Goal: Communication & Community: Answer question/provide support

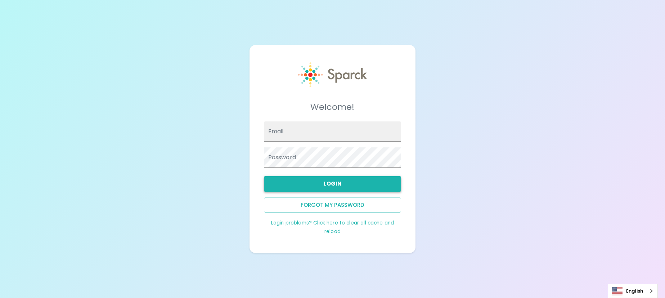
type input "[EMAIL_ADDRESS][DOMAIN_NAME]"
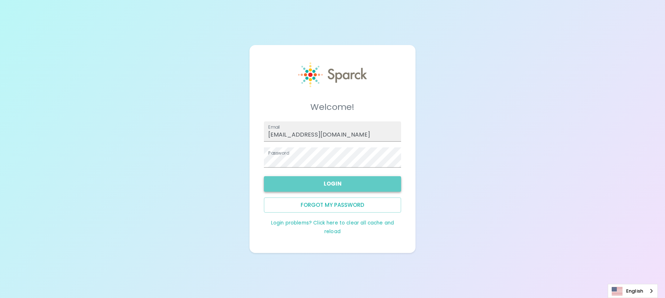
click at [309, 187] on button "Login" at bounding box center [333, 183] width 138 height 15
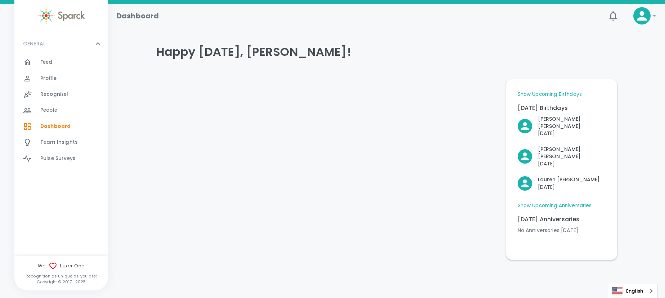
click at [49, 95] on span "Recognize!" at bounding box center [54, 94] width 28 height 7
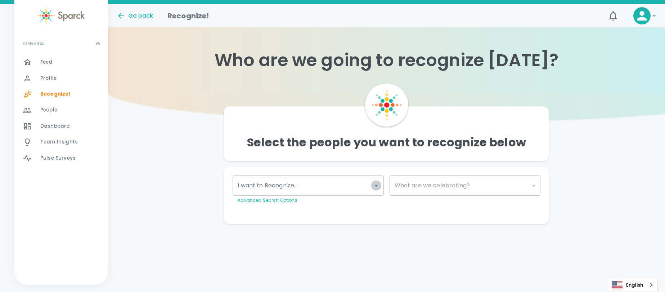
click at [373, 184] on icon "Open" at bounding box center [376, 185] width 9 height 9
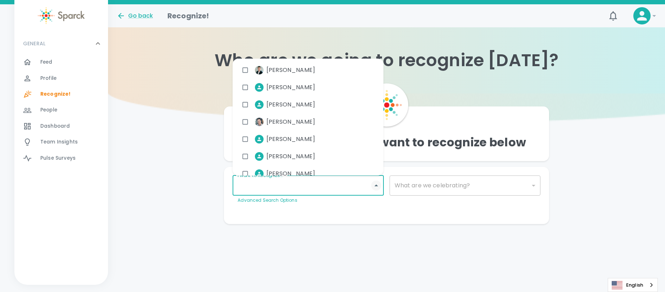
click at [373, 184] on icon "Close" at bounding box center [376, 185] width 9 height 9
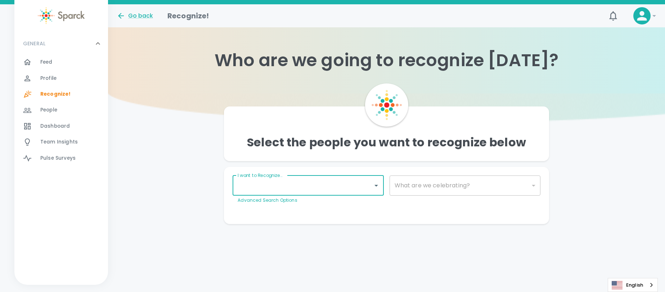
click at [43, 75] on span "Profile" at bounding box center [48, 78] width 16 height 7
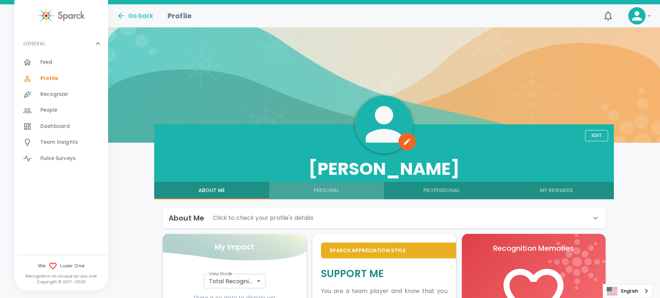
click at [334, 192] on button "Personal" at bounding box center [326, 190] width 115 height 17
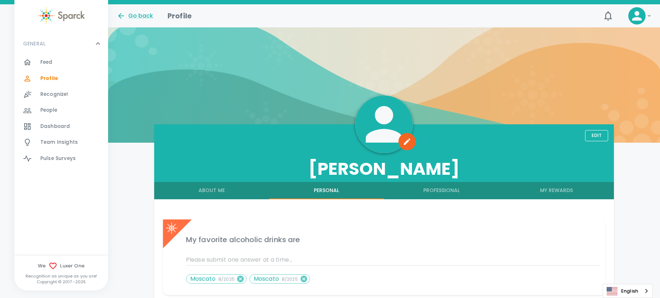
click at [41, 65] on span "Feed" at bounding box center [46, 62] width 12 height 7
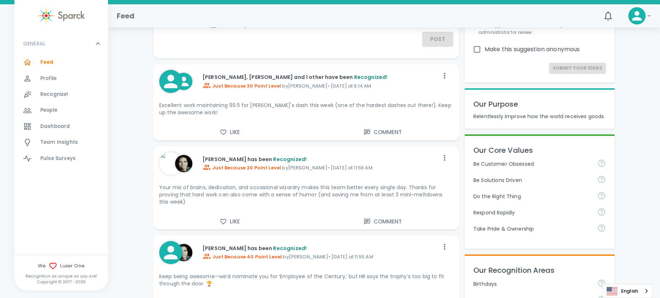
scroll to position [82, 0]
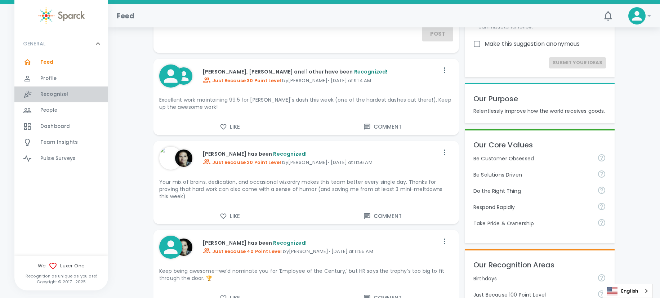
click at [57, 94] on span "Recognize!" at bounding box center [54, 94] width 28 height 7
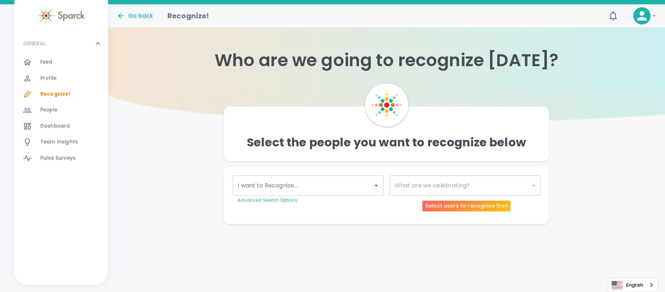
click at [500, 190] on div "​" at bounding box center [465, 186] width 151 height 20
click at [531, 185] on div "​" at bounding box center [465, 186] width 151 height 20
click at [360, 189] on input "I want to Recognize..." at bounding box center [303, 186] width 134 height 14
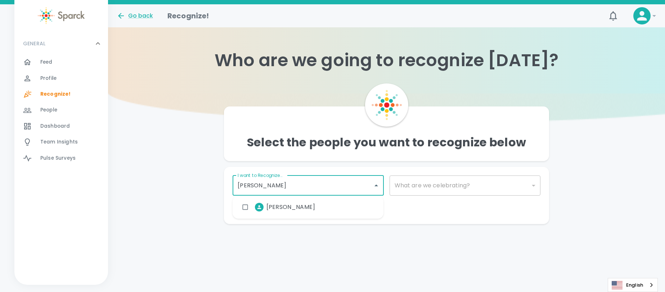
type input "scott"
click at [296, 206] on span "Scott Ozawa" at bounding box center [290, 207] width 49 height 9
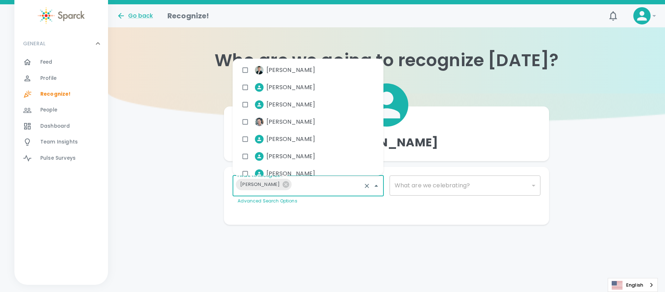
click at [336, 214] on div "Make This Private Preview Send" at bounding box center [383, 214] width 313 height 6
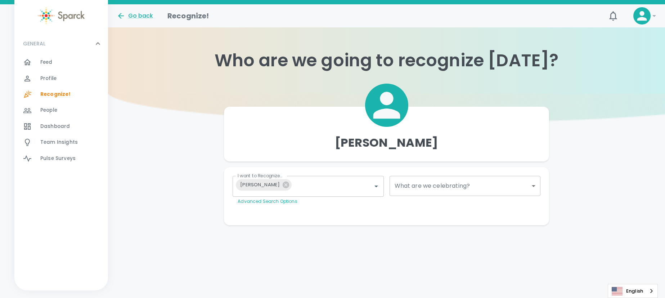
click at [430, 189] on body "Skip Navigation Go back Recognize! ! GENERAL 0 Feed 0 Profile 0 Recognize! 0 Pe…" at bounding box center [332, 127] width 665 height 254
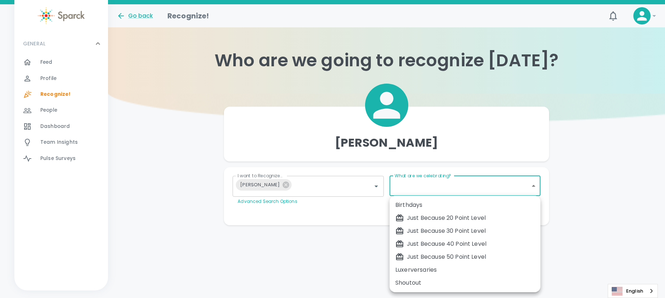
click at [437, 232] on div "Just Because 30 Point Level" at bounding box center [464, 230] width 139 height 9
type input "1696"
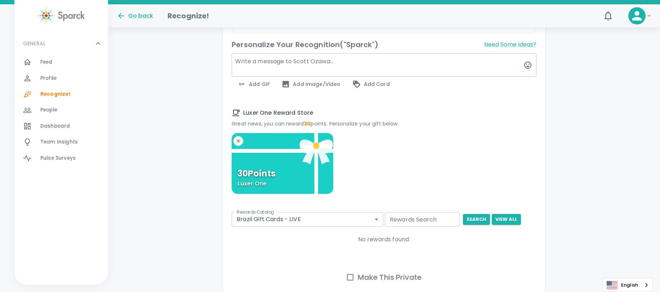
scroll to position [251, 0]
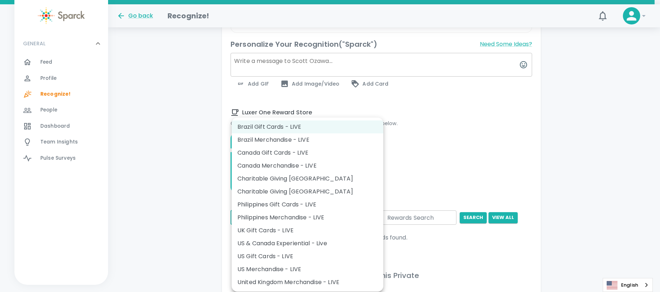
click at [374, 220] on body "Skip Navigation Go back Recognize! 0 ! GENERAL 0 Feed 0 Profile 0 Recognize! 0 …" at bounding box center [330, 49] width 660 height 601
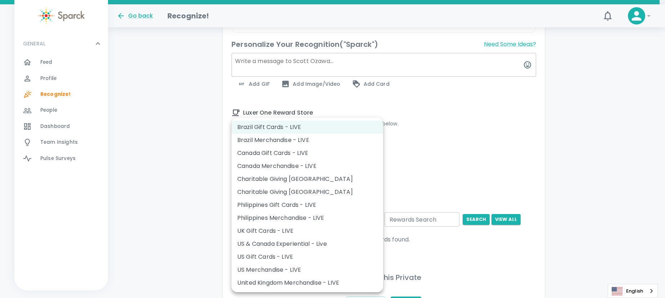
click at [287, 258] on li "US Gift Cards - LIVE" at bounding box center [308, 256] width 152 height 13
type input "877"
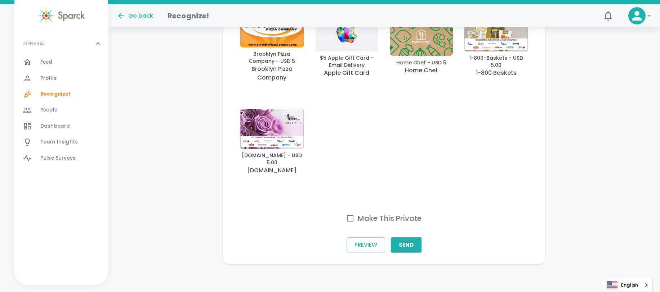
scroll to position [485, 0]
click at [351, 219] on input "Make This Private" at bounding box center [349, 217] width 15 height 15
checkbox input "true"
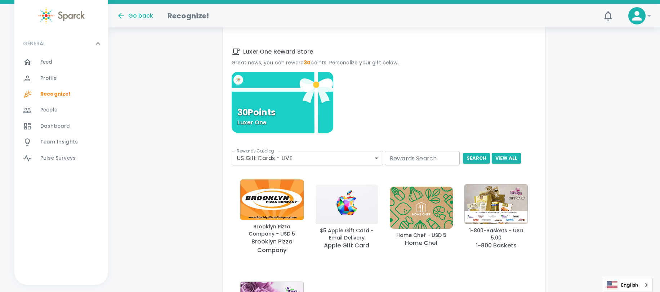
scroll to position [302, 0]
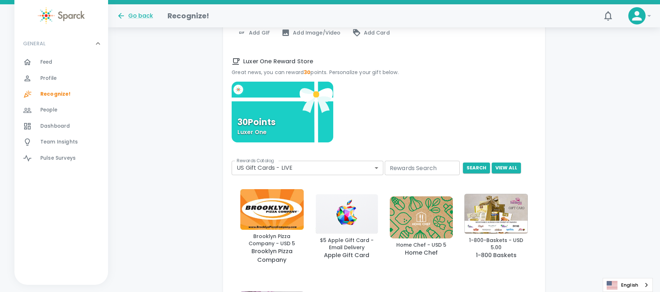
click at [377, 171] on body "Skip Navigation Go back Recognize! 0 ! GENERAL 0 Feed 0 Profile 0 Recognize! 0 …" at bounding box center [330, 86] width 660 height 777
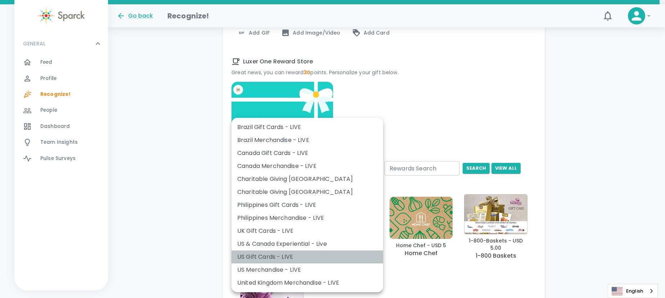
click at [301, 257] on li "US Gift Cards - LIVE" at bounding box center [308, 256] width 152 height 13
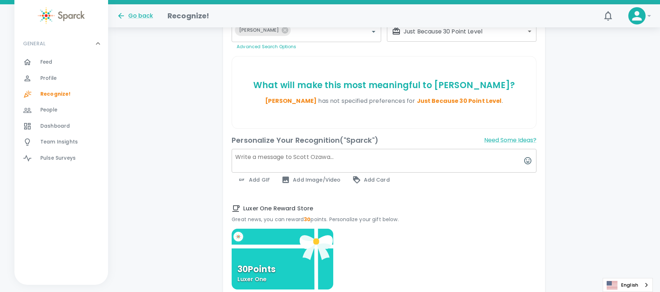
scroll to position [153, 0]
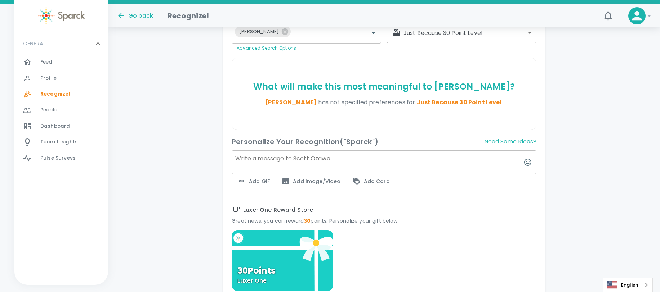
click at [333, 162] on textarea at bounding box center [384, 163] width 305 height 24
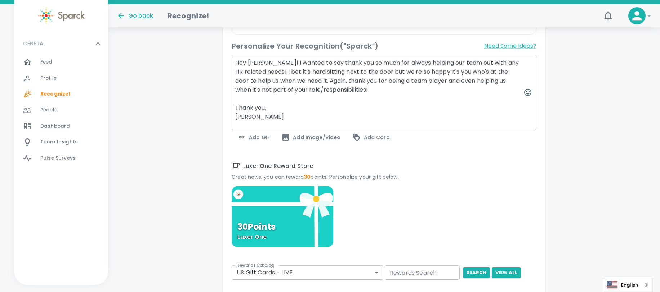
scroll to position [342, 0]
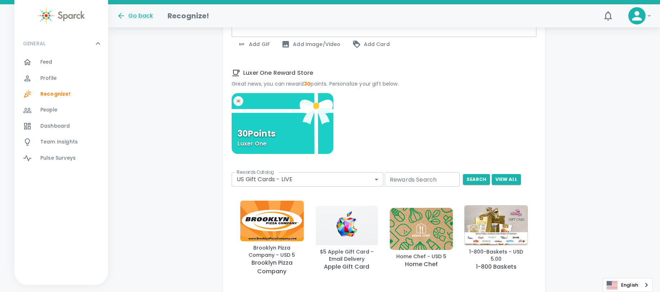
click at [368, 181] on body "Skip Navigation Go back Recognize! 0 ! GENERAL 0 Feed 0 Profile 0 Recognize! 0 …" at bounding box center [330, 72] width 660 height 829
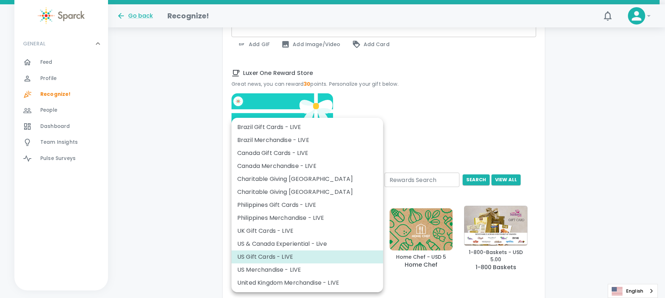
click at [541, 109] on div at bounding box center [332, 149] width 665 height 298
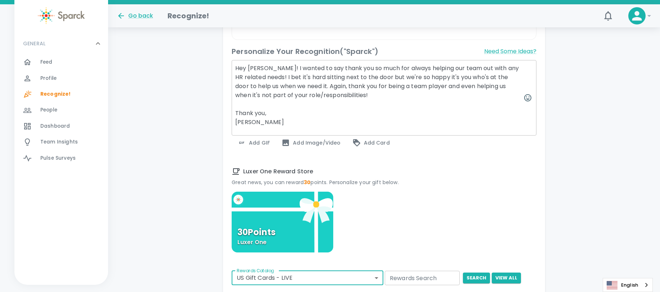
scroll to position [234, 0]
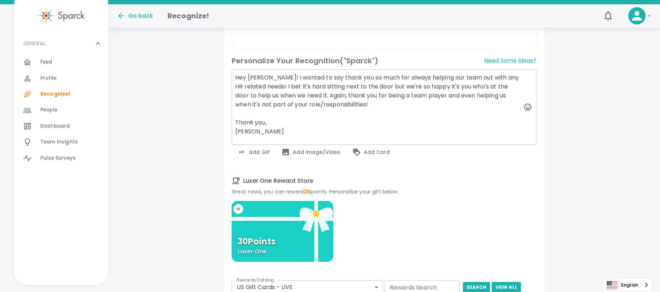
click at [464, 98] on textarea "Hey Scott! I wanted to say thank you so much for always helping our team out wi…" at bounding box center [384, 107] width 305 height 76
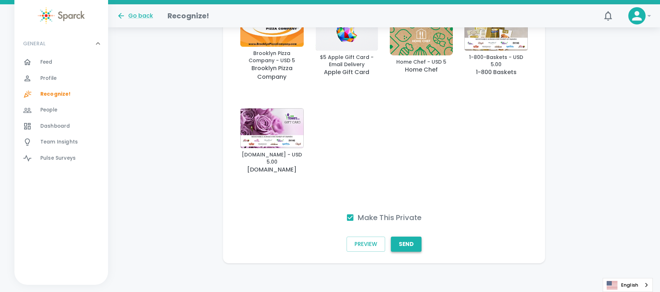
type textarea "Hey Scott! I wanted to say thank you so much for always helping our team out wi…"
click at [409, 247] on button "Send" at bounding box center [406, 244] width 31 height 15
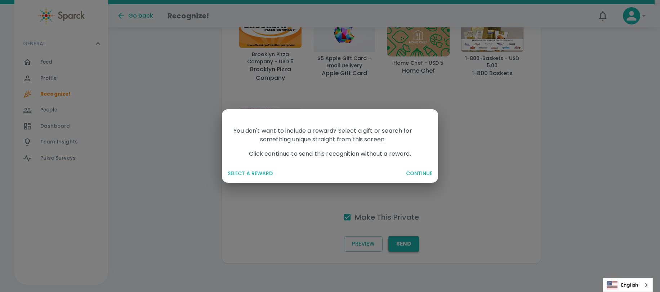
scroll to position [531, 0]
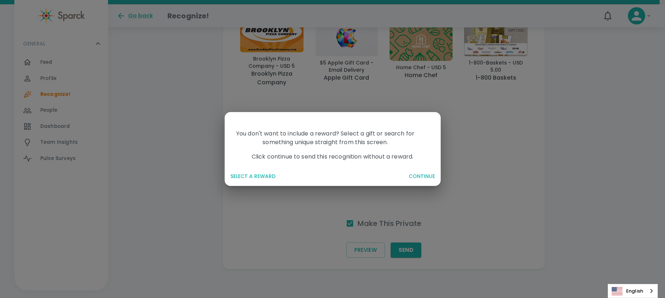
click at [261, 177] on button "SELECT A REWARD" at bounding box center [315, 176] width 175 height 13
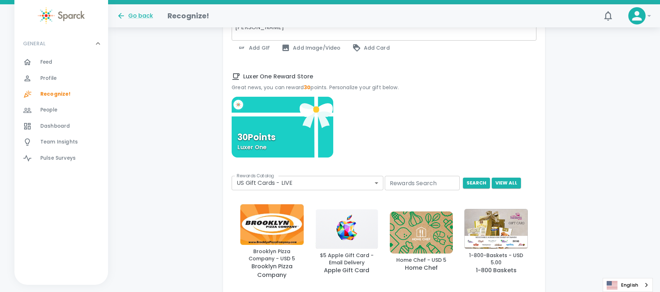
scroll to position [302, 0]
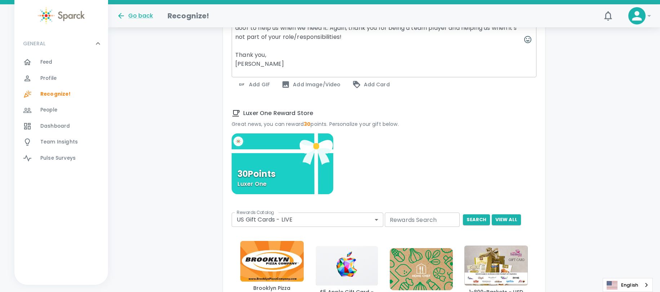
click at [277, 161] on div "30 Points Luxer One" at bounding box center [283, 164] width 102 height 61
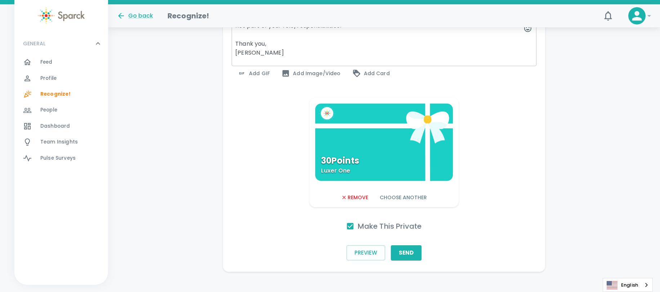
scroll to position [322, 0]
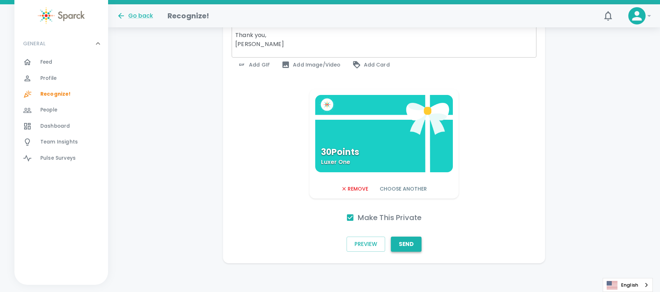
click at [405, 246] on button "Send" at bounding box center [406, 244] width 31 height 15
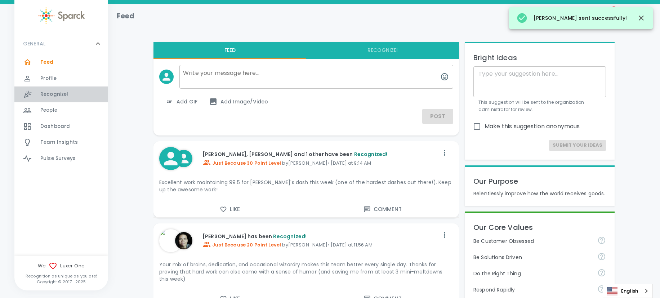
click at [55, 95] on span "Recognize!" at bounding box center [54, 94] width 28 height 7
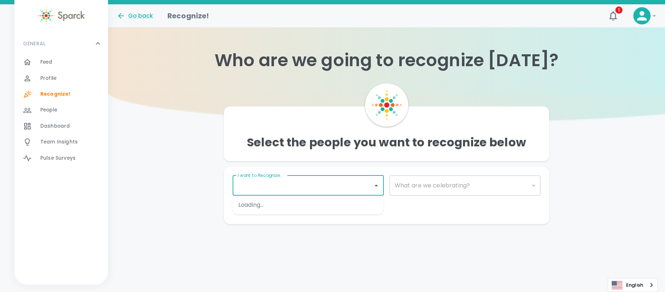
click at [328, 190] on input "I want to Recognize..." at bounding box center [303, 186] width 134 height 14
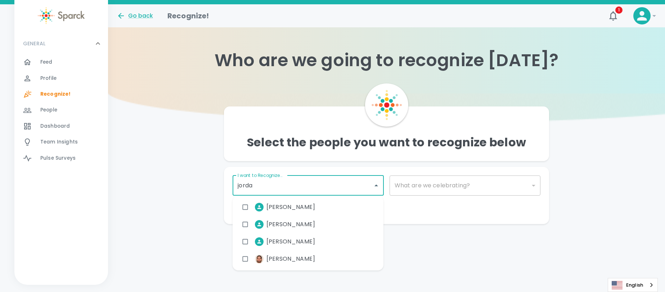
type input "jordan"
click at [247, 244] on input "checkbox" at bounding box center [245, 242] width 14 height 14
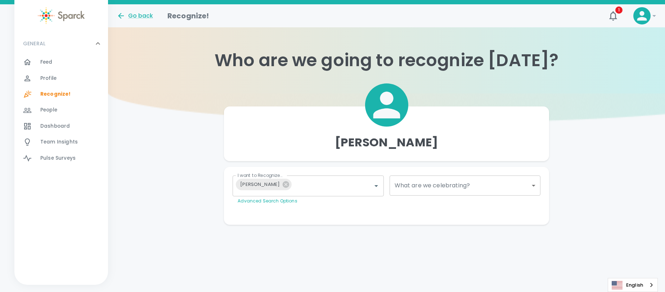
click at [292, 229] on div "Go back Recognize! 1 ! GENERAL 0 Feed 0 Profile 0 Recognize! 0 People 0 Dashboa…" at bounding box center [332, 129] width 665 height 250
click at [455, 185] on body "Skip Navigation Go back Recognize! 1 ! GENERAL 0 Feed 0 Profile 0 Recognize! 0 …" at bounding box center [332, 127] width 665 height 254
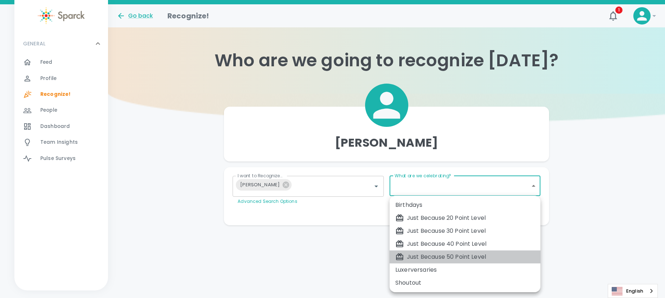
click at [450, 255] on div "Just Because 50 Point Level" at bounding box center [464, 256] width 139 height 9
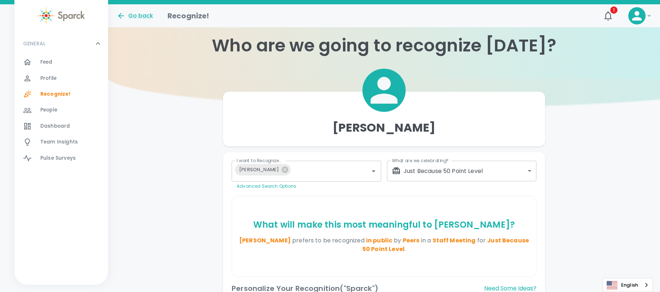
scroll to position [25, 0]
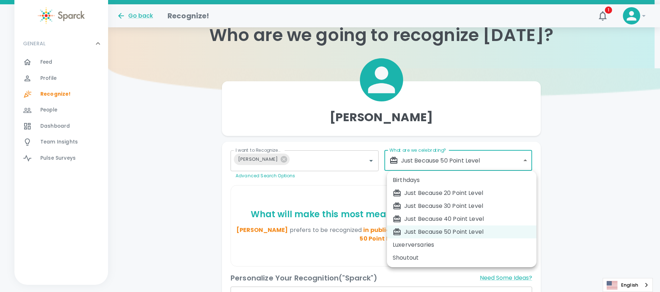
click at [477, 159] on body "Skip Navigation Go back Recognize! 1 ! GENERAL 0 Feed 0 Profile 0 Recognize! 0 …" at bounding box center [330, 280] width 660 height 610
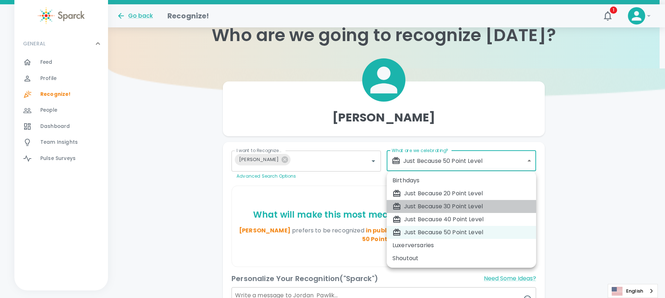
click at [441, 207] on div "Just Because 30 Point Level" at bounding box center [461, 206] width 138 height 9
type input "1696"
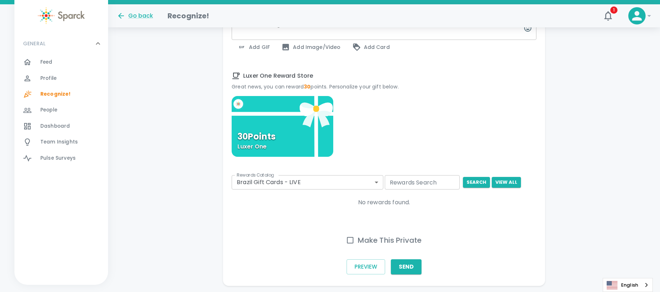
click at [288, 133] on div "30 Points Luxer One" at bounding box center [283, 126] width 102 height 61
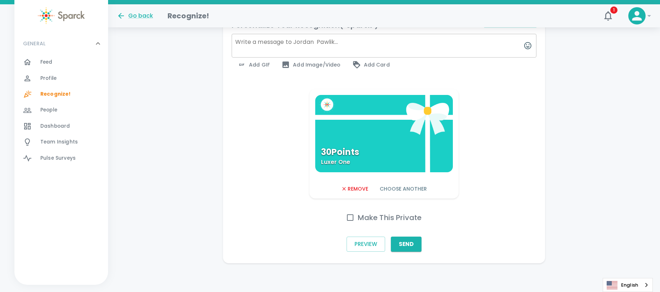
scroll to position [278, 0]
click at [351, 218] on input "Make This Private" at bounding box center [349, 217] width 15 height 15
checkbox input "true"
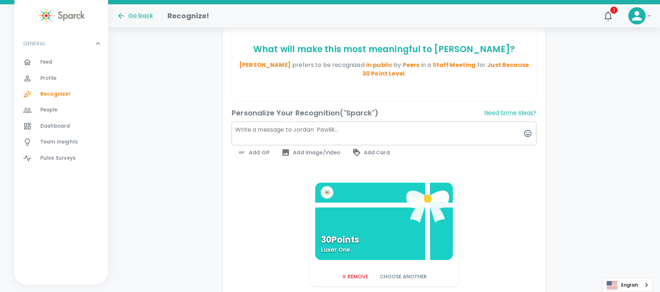
scroll to position [179, 0]
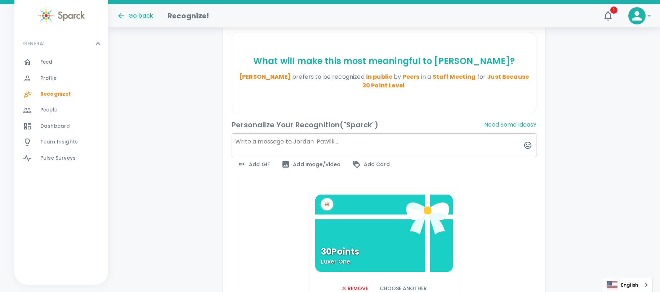
click at [293, 147] on textarea at bounding box center [384, 146] width 305 height 24
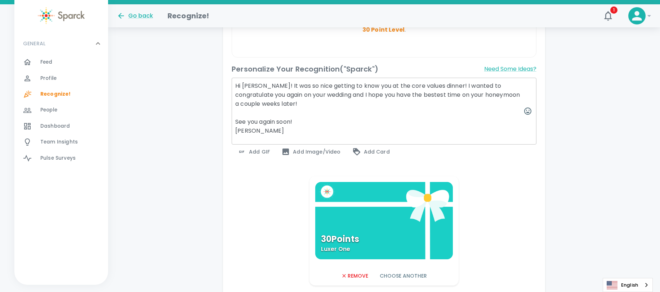
scroll to position [235, 0]
click at [266, 88] on textarea "Hi Jordan! It was so nice getting to know you at the core values dinner! I want…" at bounding box center [384, 110] width 305 height 67
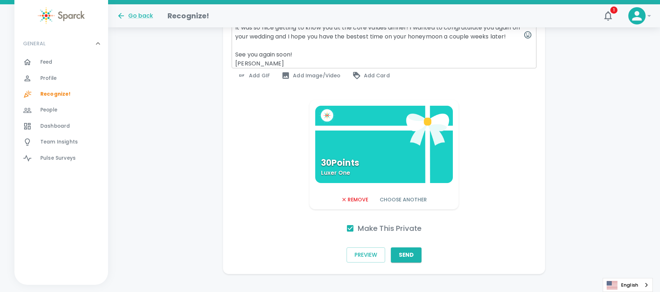
scroll to position [330, 0]
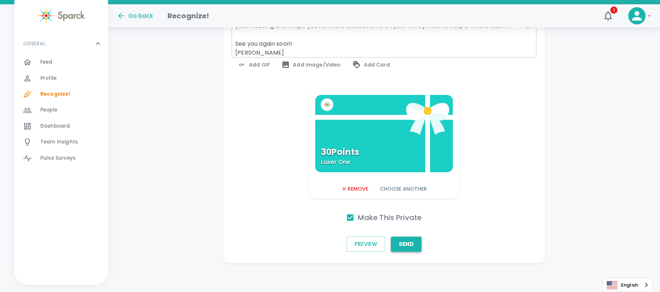
type textarea "Hi Jordan! It was so nice getting to know you at the core values dinner! I want…"
click at [405, 244] on button "Send" at bounding box center [406, 244] width 31 height 15
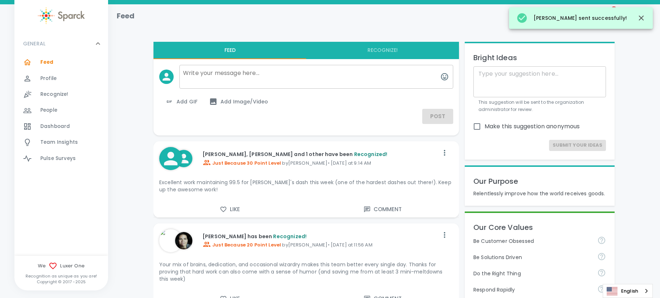
click at [56, 95] on span "Recognize!" at bounding box center [54, 94] width 28 height 7
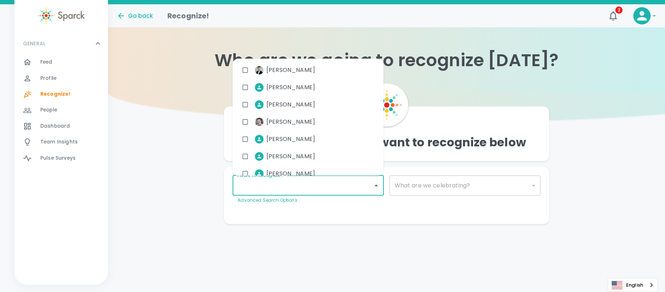
click at [365, 191] on input "I want to Recognize..." at bounding box center [303, 186] width 134 height 14
type input "alex"
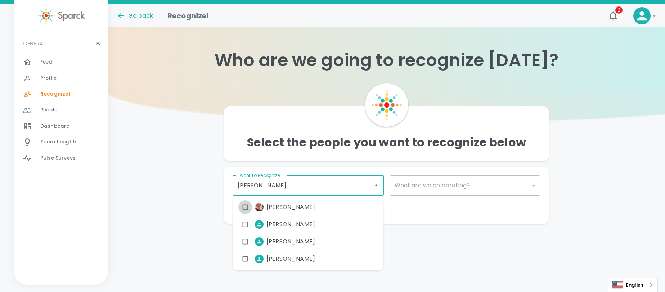
click at [244, 207] on input "checkbox" at bounding box center [245, 208] width 14 height 14
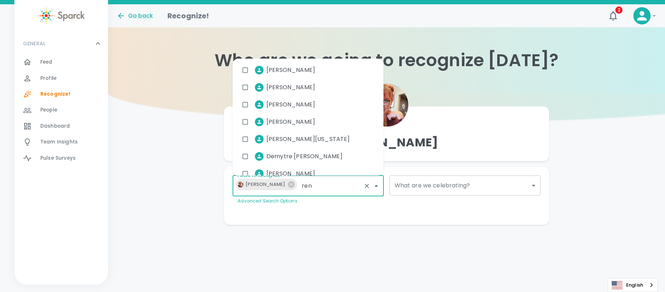
type input "rene"
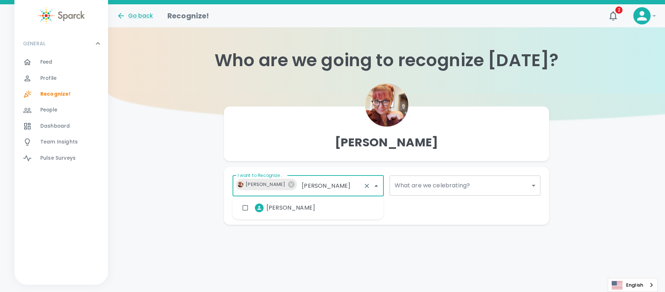
click at [246, 209] on input "checkbox" at bounding box center [245, 208] width 14 height 14
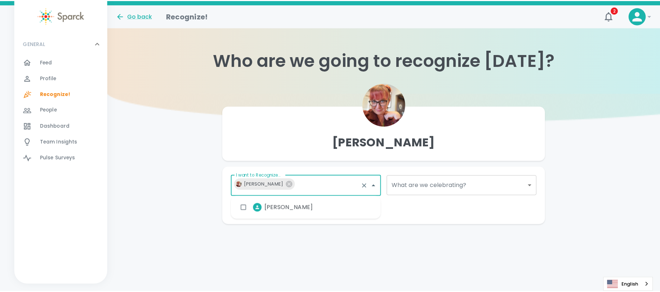
scroll to position [39, 0]
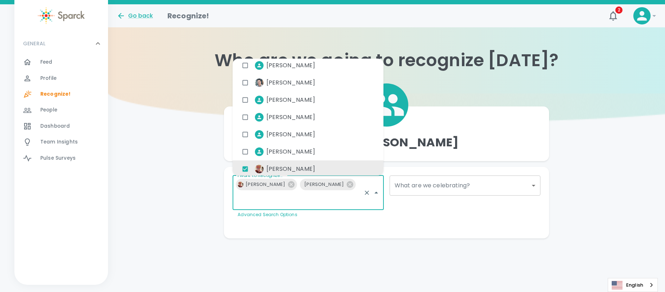
click at [474, 232] on div "Go back Recognize! 2 ! GENERAL 0 Feed 0 Profile 0 Recognize! 0 People 0 Dashboa…" at bounding box center [332, 135] width 665 height 263
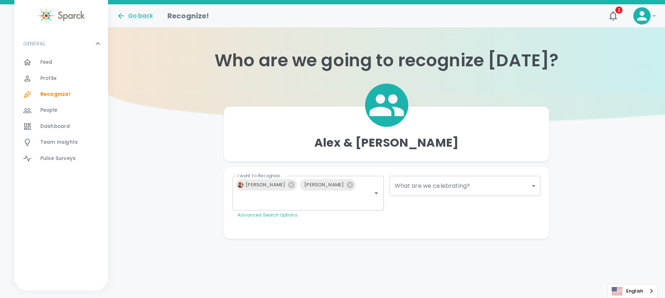
click at [486, 183] on body "Skip Navigation Go back Recognize! 2 ! GENERAL 0 Feed 0 Profile 0 Recognize! 0 …" at bounding box center [332, 134] width 665 height 268
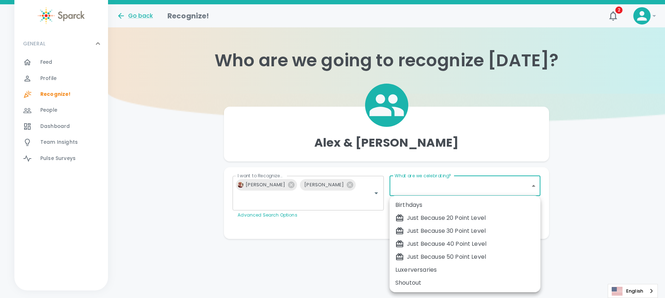
click at [463, 257] on div "Just Because 50 Point Level" at bounding box center [464, 256] width 139 height 9
type input "2009"
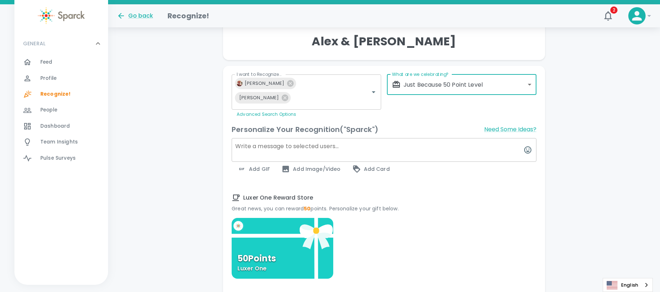
scroll to position [108, 0]
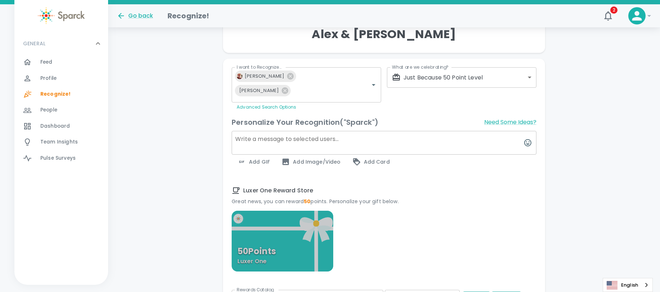
click at [298, 224] on div "50 Points Luxer One" at bounding box center [283, 241] width 102 height 61
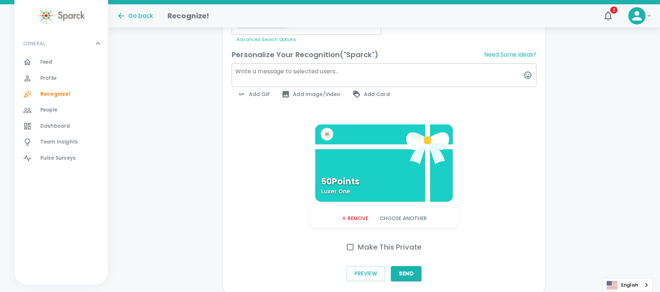
scroll to position [191, 0]
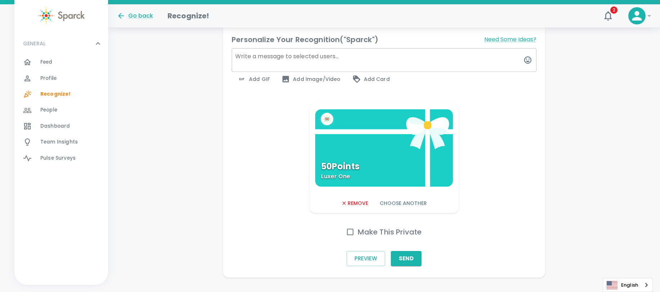
click at [350, 225] on input "Make This Private" at bounding box center [349, 232] width 15 height 15
checkbox input "true"
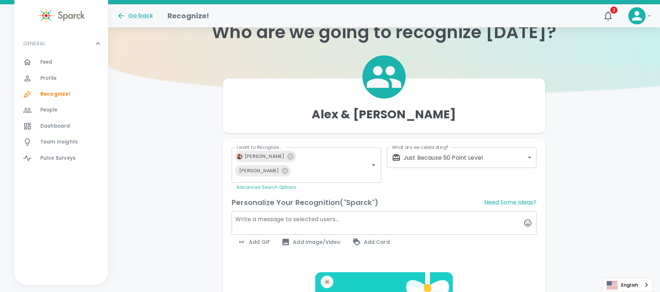
scroll to position [28, 0]
click at [288, 168] on icon at bounding box center [285, 171] width 6 height 6
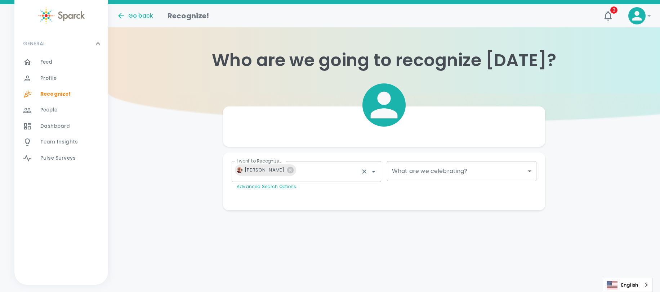
scroll to position [0, 0]
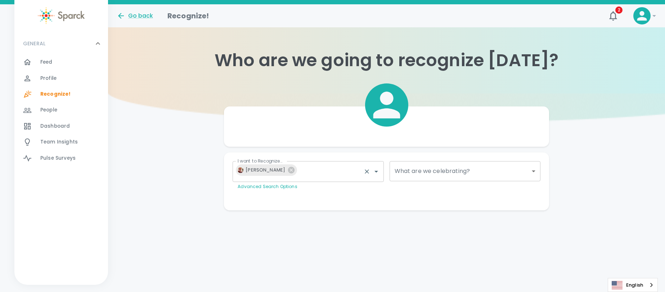
click at [481, 174] on body "Skip Navigation Go back Recognize! 2 ! GENERAL 0 Feed 0 Profile 0 Recognize! 0 …" at bounding box center [332, 119] width 665 height 239
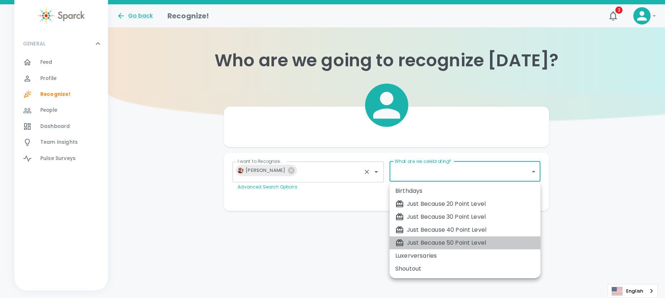
click at [450, 244] on div "Just Because 50 Point Level" at bounding box center [464, 242] width 139 height 9
type input "2009"
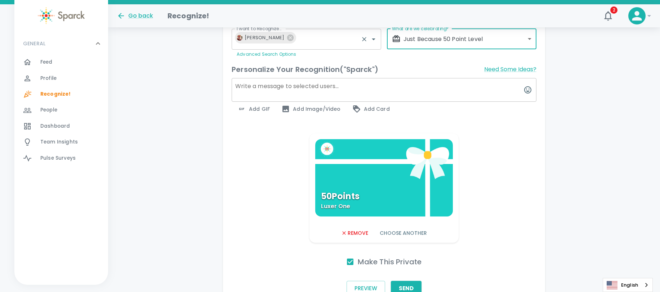
scroll to position [142, 0]
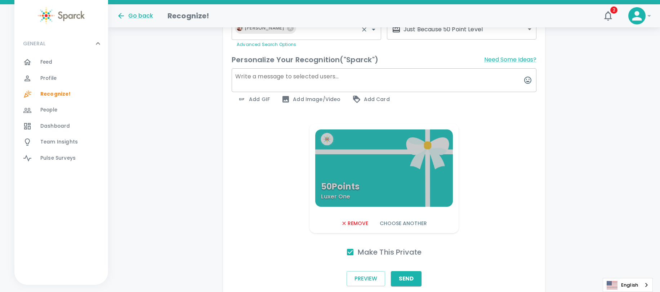
click at [392, 190] on div "50 Points Luxer One" at bounding box center [384, 168] width 138 height 77
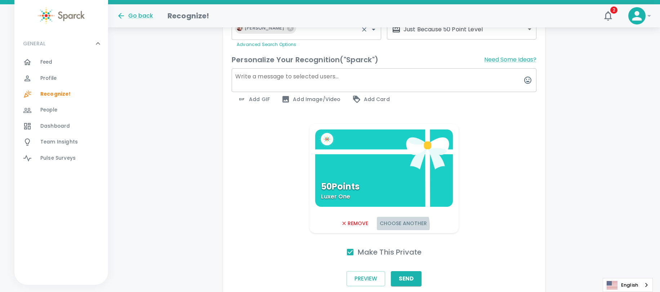
click at [397, 226] on button "Choose Another" at bounding box center [403, 223] width 53 height 13
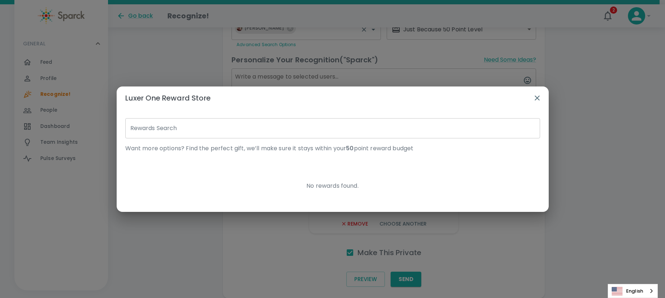
click at [540, 98] on icon "button" at bounding box center [537, 98] width 9 height 9
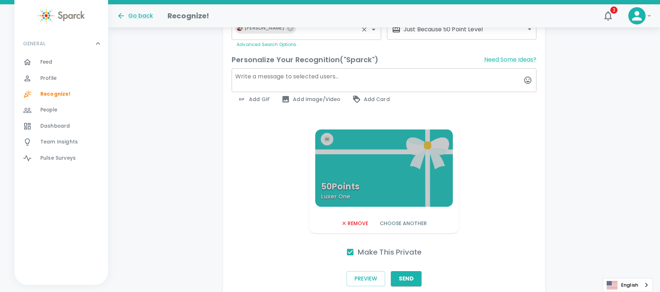
click at [408, 182] on div "50 Points Luxer One" at bounding box center [384, 168] width 138 height 77
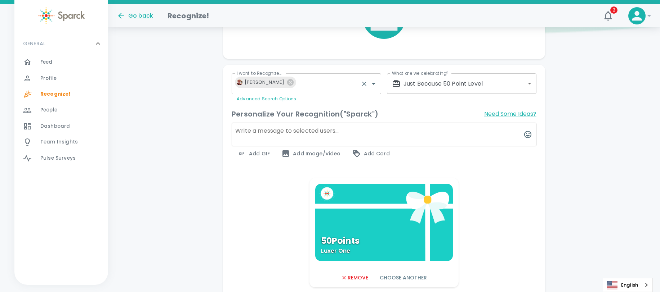
scroll to position [84, 0]
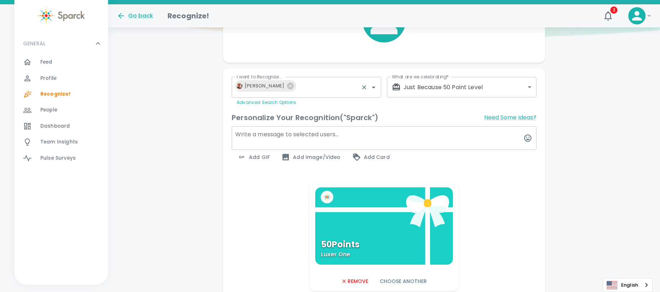
click at [309, 137] on textarea at bounding box center [384, 138] width 305 height 24
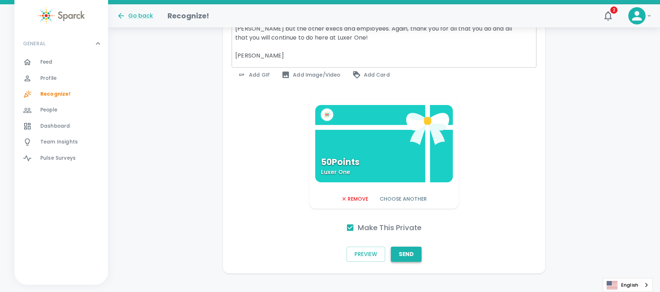
scroll to position [263, 0]
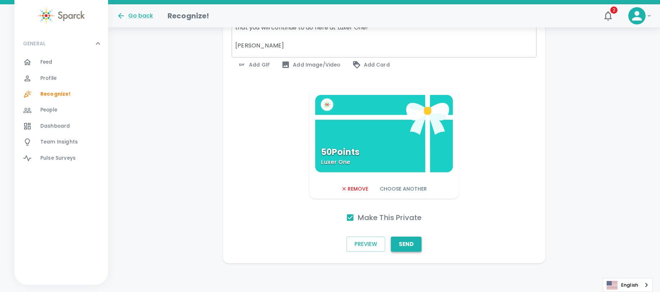
type textarea "Hi Alex, I can never express into words how amazing you have been to the team a…"
click at [407, 247] on button "Send" at bounding box center [406, 244] width 31 height 15
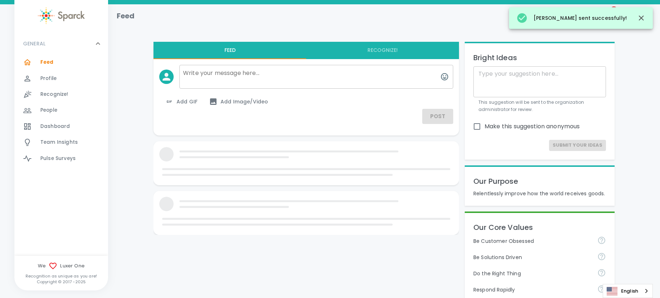
click at [54, 91] on span "Recognize!" at bounding box center [54, 94] width 28 height 7
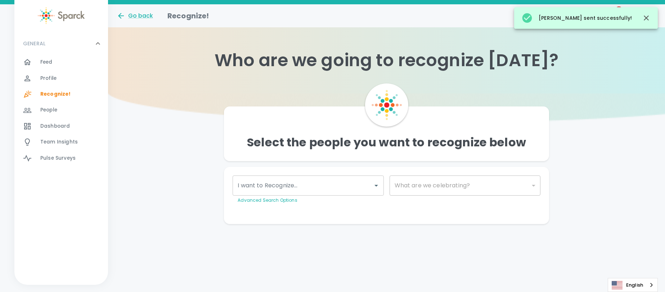
click at [341, 187] on input "I want to Recognize..." at bounding box center [303, 186] width 134 height 14
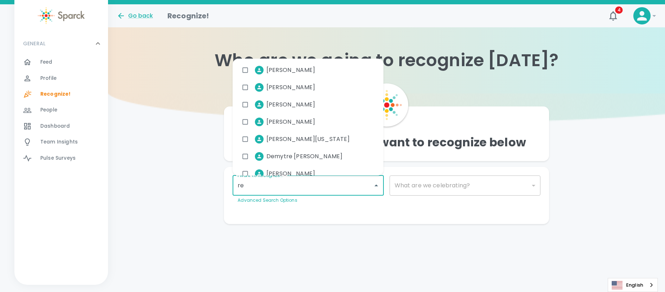
type input "ren"
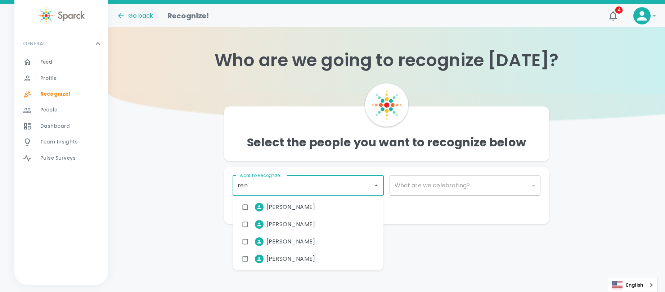
click at [305, 243] on span "Renee Abernathy" at bounding box center [290, 242] width 49 height 9
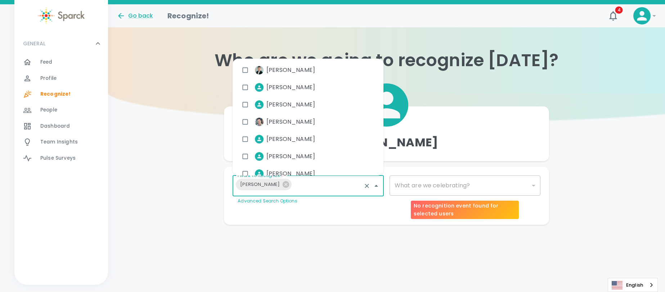
click at [433, 182] on div "​" at bounding box center [465, 186] width 151 height 20
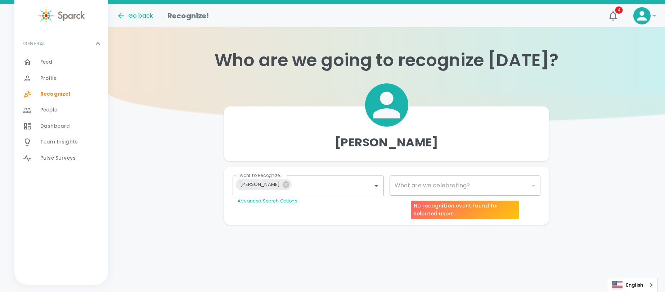
click at [434, 186] on div "​" at bounding box center [465, 186] width 151 height 20
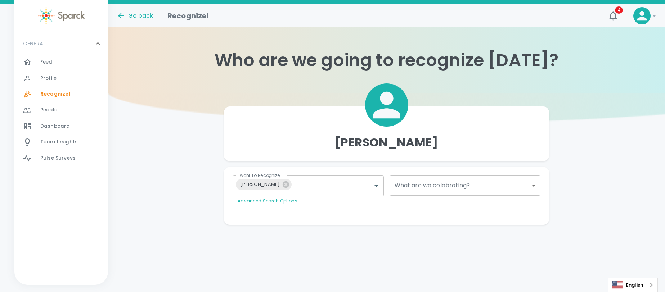
click at [428, 189] on body "Skip Navigation Go back Recognize! 4 ! GENERAL 0 Feed 0 Profile 0 Recognize! 0 …" at bounding box center [332, 127] width 665 height 254
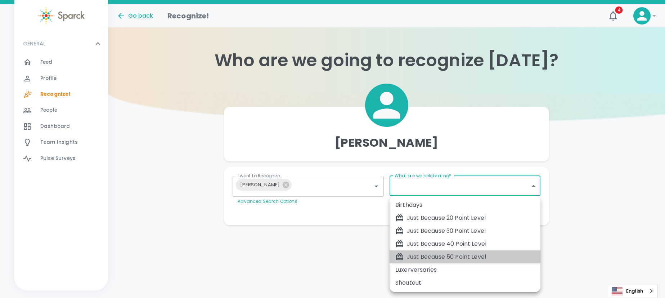
click at [431, 255] on div "Just Because 50 Point Level" at bounding box center [464, 256] width 139 height 9
type input "2009"
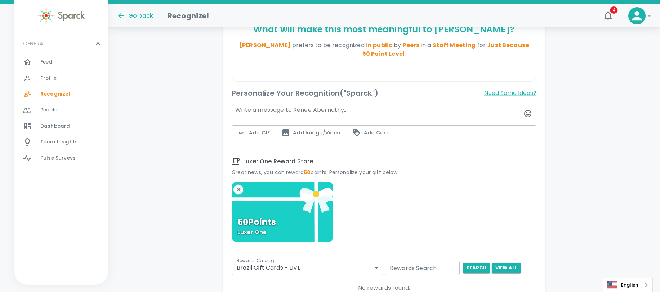
scroll to position [242, 0]
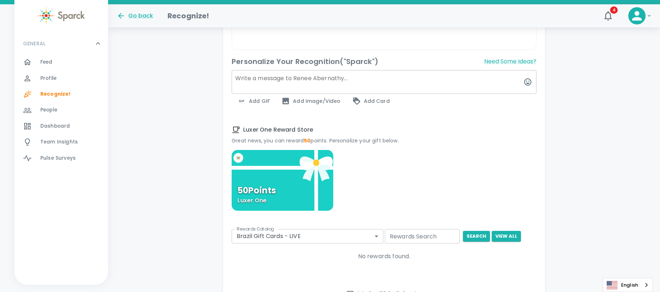
click at [303, 192] on div "50 Points Luxer One" at bounding box center [283, 180] width 102 height 61
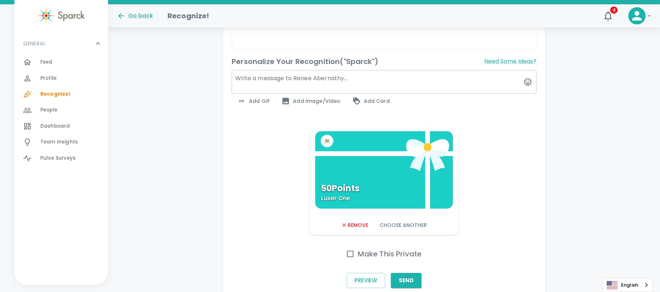
click at [397, 263] on div "Preview Send" at bounding box center [384, 277] width 305 height 30
click at [396, 255] on h6 "Make This Private" at bounding box center [390, 254] width 64 height 12
click at [358, 255] on input "Make This Private" at bounding box center [349, 254] width 15 height 15
checkbox input "true"
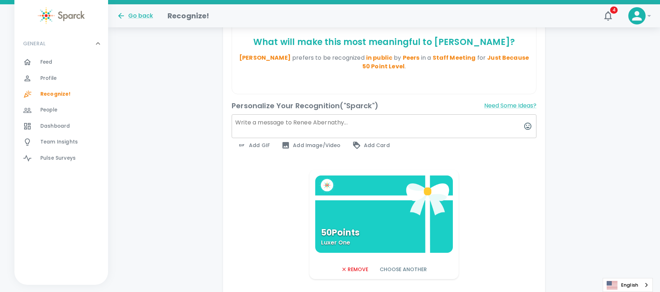
scroll to position [102, 0]
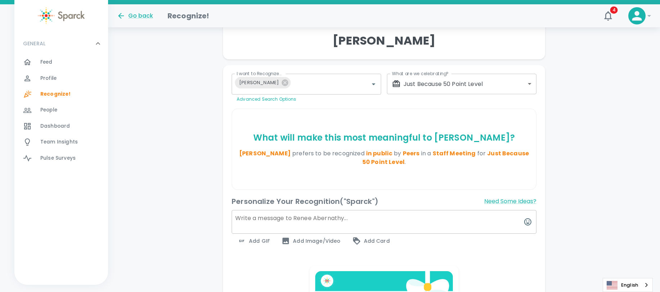
click at [273, 220] on textarea at bounding box center [384, 222] width 305 height 24
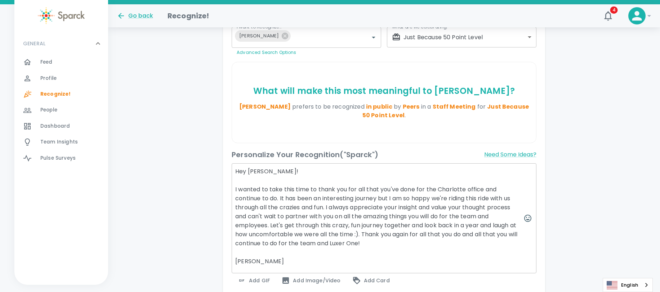
scroll to position [150, 0]
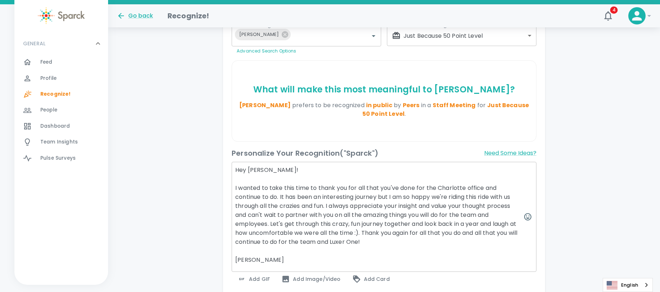
click at [420, 205] on textarea "Hey Renée! I wanted to take this time to thank you for all that you've done for…" at bounding box center [384, 217] width 305 height 110
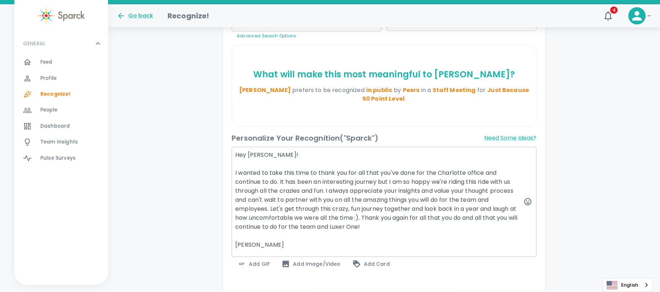
scroll to position [166, 0]
drag, startPoint x: 352, startPoint y: 218, endPoint x: 320, endPoint y: 218, distance: 32.0
click at [320, 218] on textarea "Hey Renée! I wanted to take this time to thank you for all that you've done for…" at bounding box center [384, 201] width 305 height 110
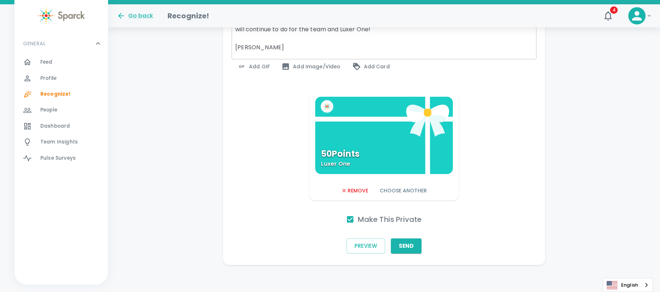
scroll to position [365, 0]
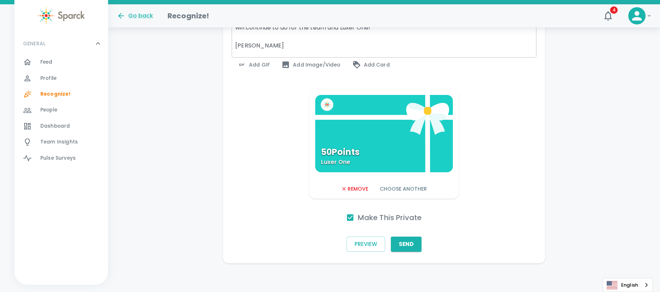
type textarea "Hey Renée! I wanted to take this time to thank you for all that you've done for…"
click at [390, 143] on div "50 Points Luxer One" at bounding box center [384, 133] width 138 height 77
click at [411, 244] on button "Send" at bounding box center [406, 244] width 31 height 15
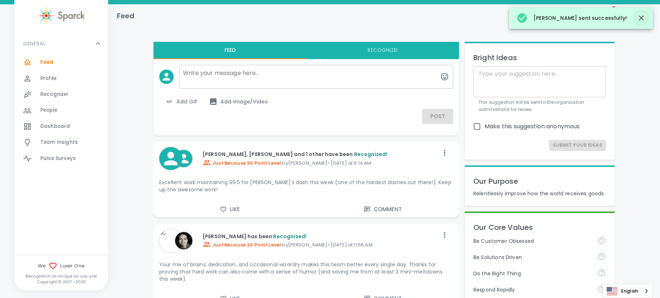
click at [640, 21] on icon "button" at bounding box center [641, 18] width 9 height 9
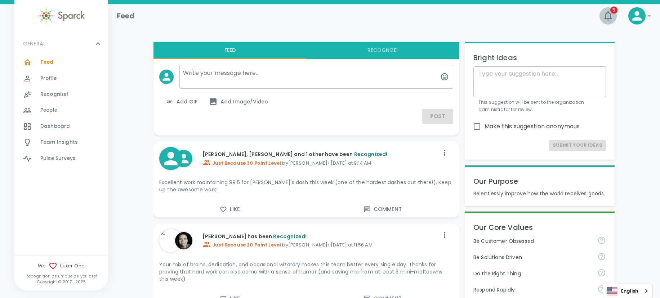
click at [605, 13] on icon "button" at bounding box center [608, 16] width 12 height 12
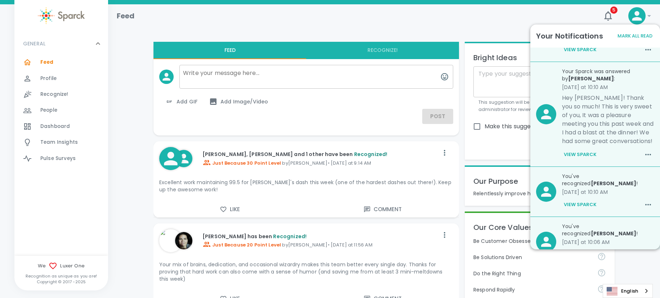
scroll to position [85, 0]
click at [593, 116] on p "Hey Francine! Thank you so much! This is very sweet of you, It was a pleasure m…" at bounding box center [608, 121] width 92 height 52
click at [589, 159] on button "View Sparck" at bounding box center [580, 156] width 36 height 12
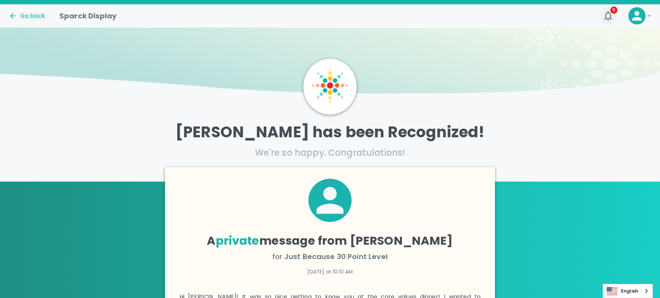
click at [606, 15] on icon "button" at bounding box center [608, 16] width 12 height 12
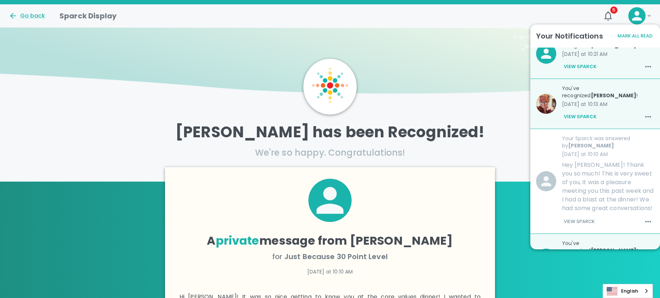
scroll to position [31, 0]
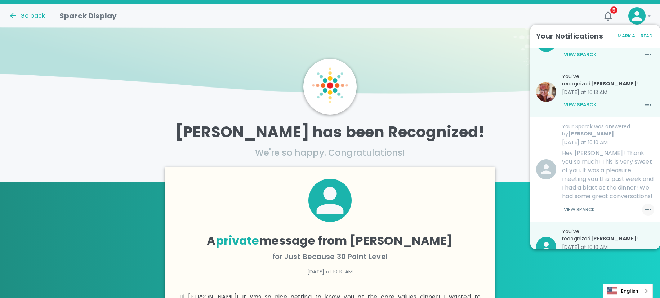
click at [645, 210] on icon "button" at bounding box center [647, 209] width 9 height 9
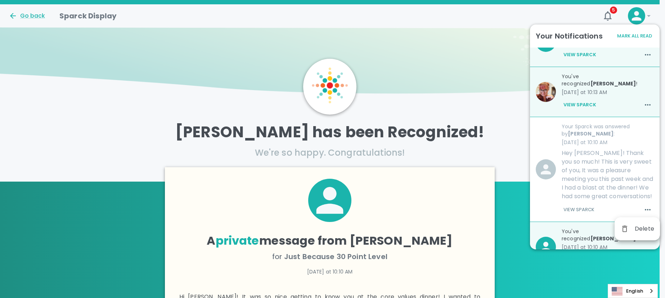
click at [569, 210] on div at bounding box center [332, 149] width 665 height 298
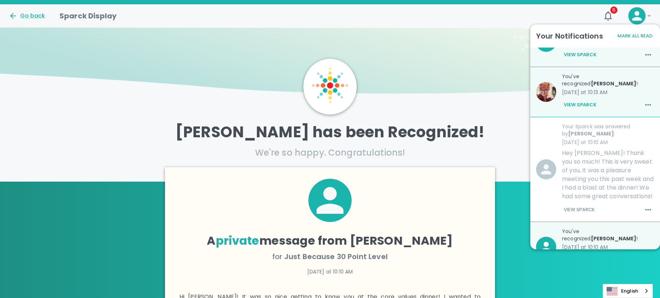
click at [586, 153] on p "Hey Francine! Thank you so much! This is very sweet of you, It was a pleasure m…" at bounding box center [608, 175] width 92 height 52
click at [588, 139] on p "today at 10:10 AM" at bounding box center [608, 142] width 92 height 7
click at [589, 197] on p "Hey Francine! Thank you so much! This is very sweet of you, It was a pleasure m…" at bounding box center [608, 175] width 92 height 52
click at [508, 120] on div "Jordan Pawlik has been Recognized! We're so happy. Congratulations!" at bounding box center [330, 140] width 660 height 53
click at [638, 17] on icon at bounding box center [637, 16] width 10 height 10
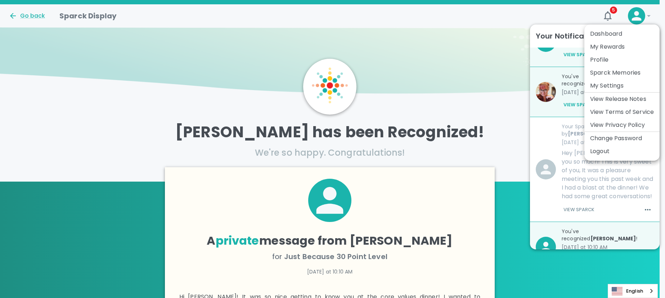
click at [615, 33] on li "Dashboard" at bounding box center [621, 33] width 75 height 13
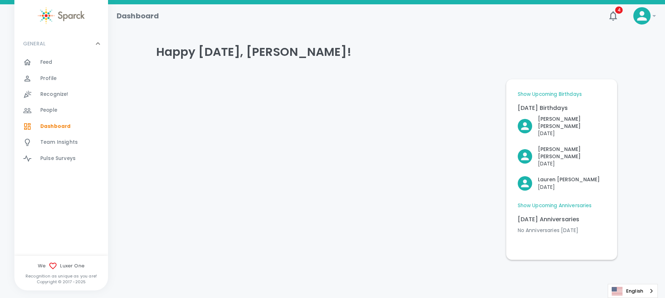
click at [50, 80] on span "Profile" at bounding box center [48, 78] width 16 height 7
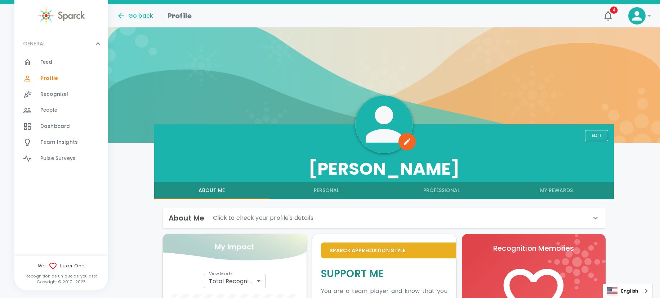
click at [70, 15] on img at bounding box center [61, 15] width 47 height 17
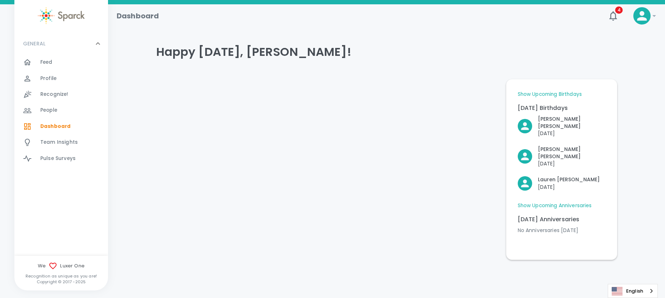
click at [66, 145] on span "Team Insights" at bounding box center [58, 142] width 37 height 7
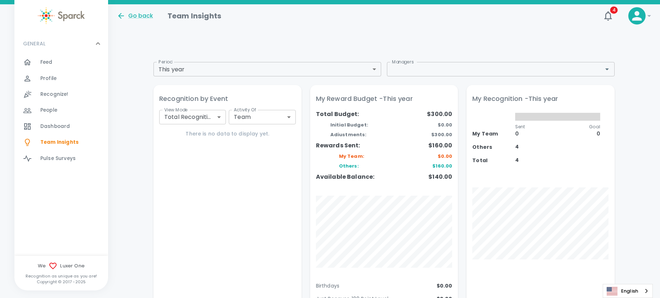
click at [54, 110] on span "People" at bounding box center [48, 110] width 17 height 7
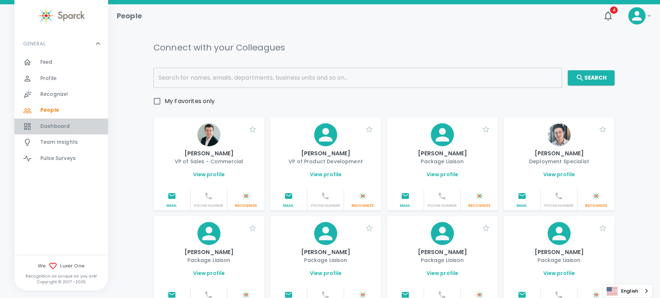
click at [52, 126] on span "Dashboard" at bounding box center [55, 126] width 30 height 7
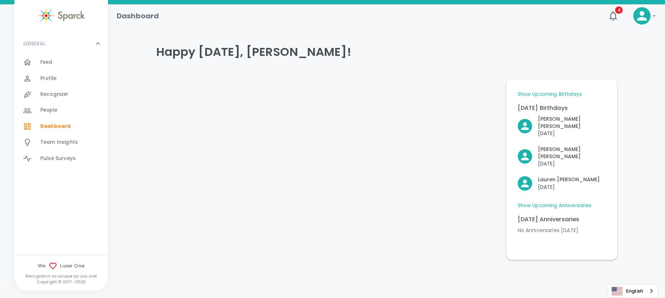
click at [53, 138] on span "Team Insights 0" at bounding box center [58, 142] width 37 height 10
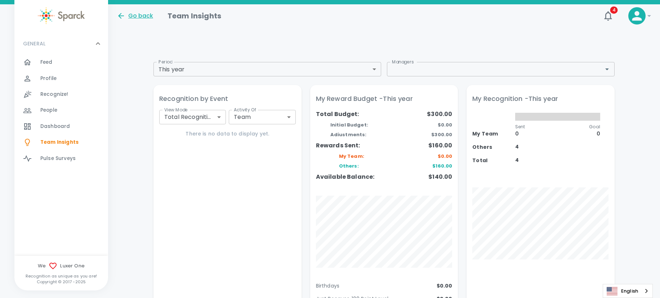
click at [132, 18] on div "Go back" at bounding box center [135, 16] width 36 height 9
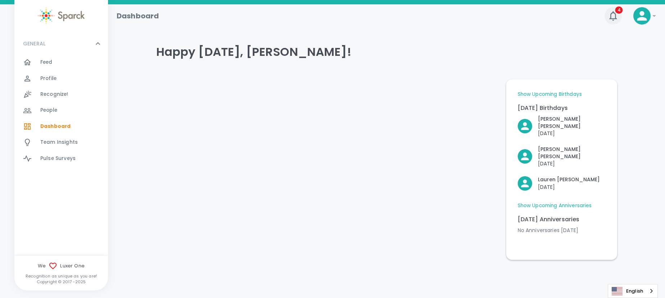
click at [614, 18] on icon "button" at bounding box center [613, 16] width 12 height 12
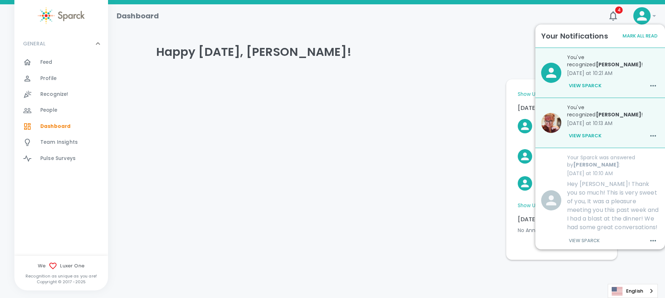
click at [581, 17] on div "Dashboard" at bounding box center [355, 12] width 488 height 17
